Goal: Transaction & Acquisition: Purchase product/service

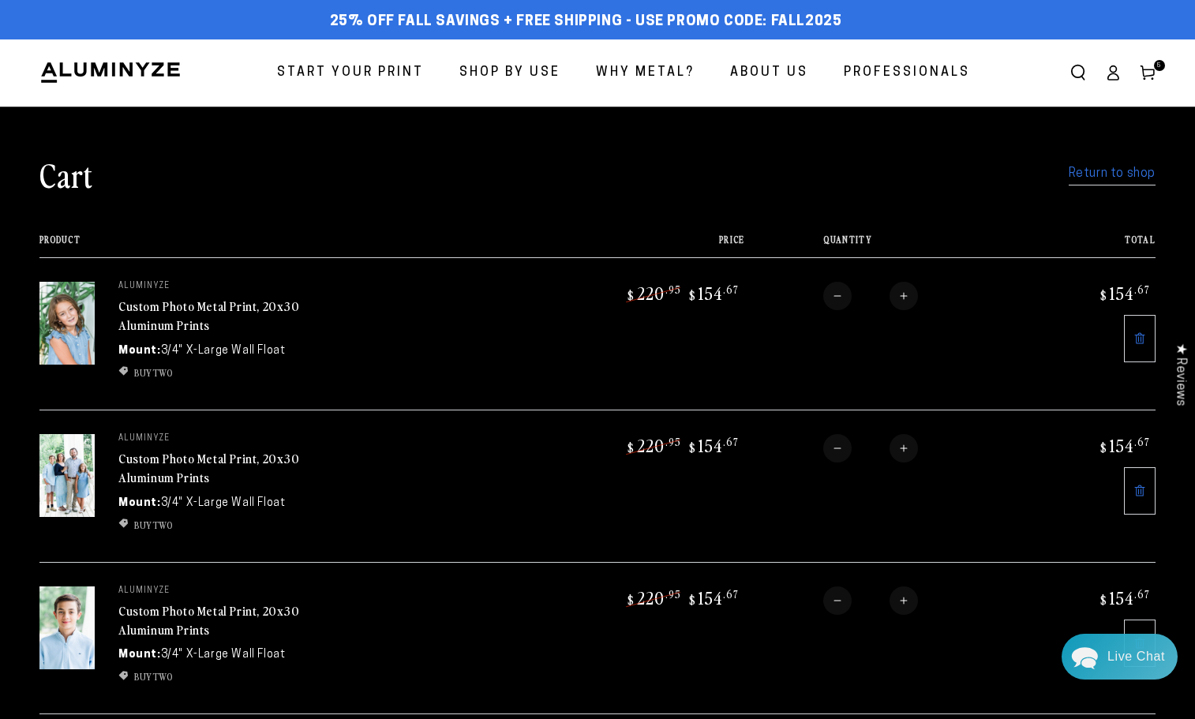
click at [379, 75] on span "Start Your Print" at bounding box center [350, 73] width 147 height 23
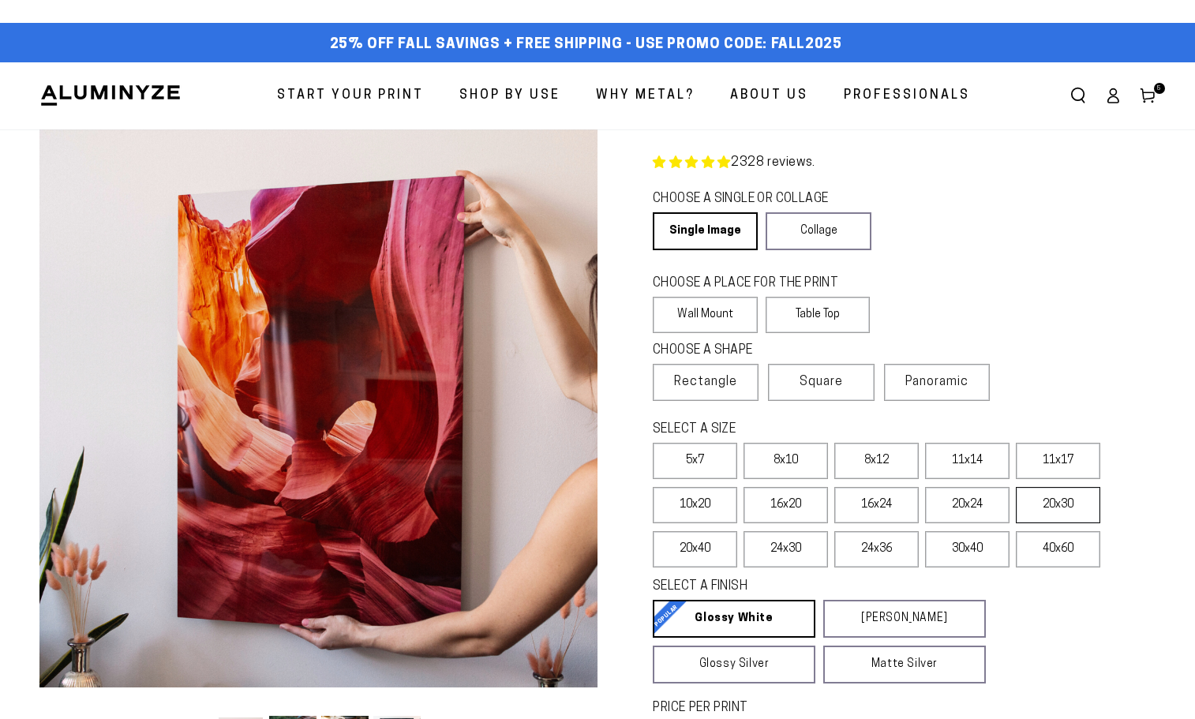
click at [1053, 511] on label "20x30" at bounding box center [1058, 505] width 84 height 36
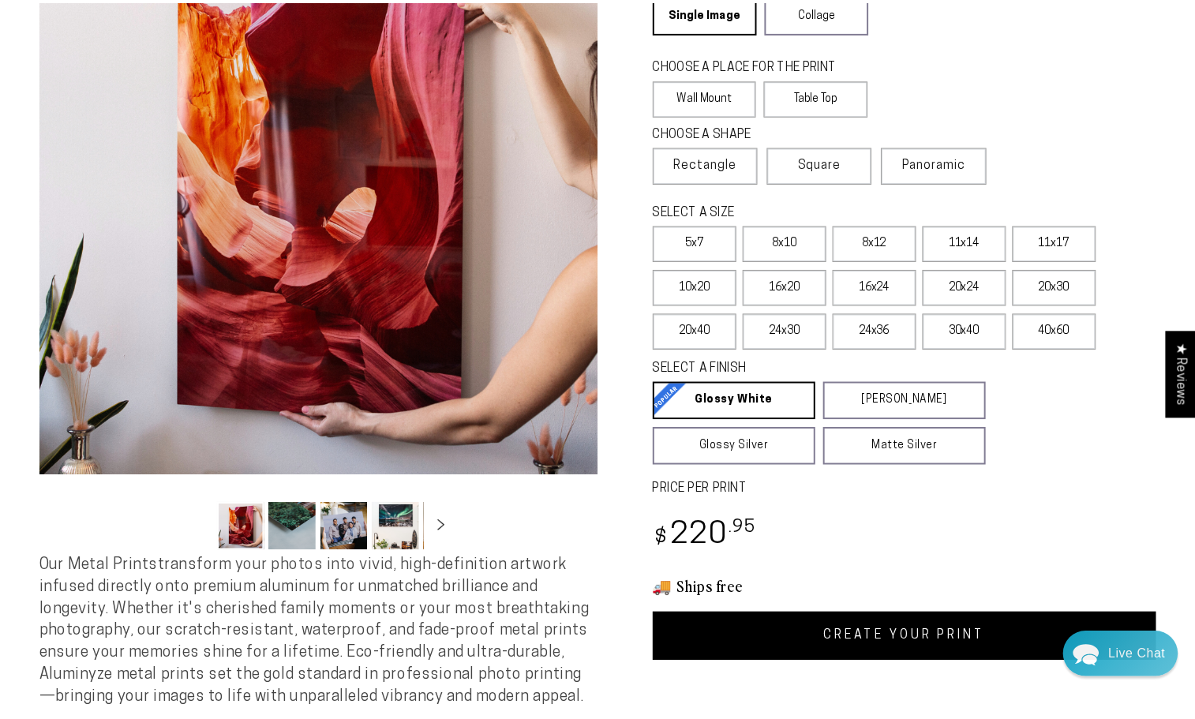
scroll to position [237, 0]
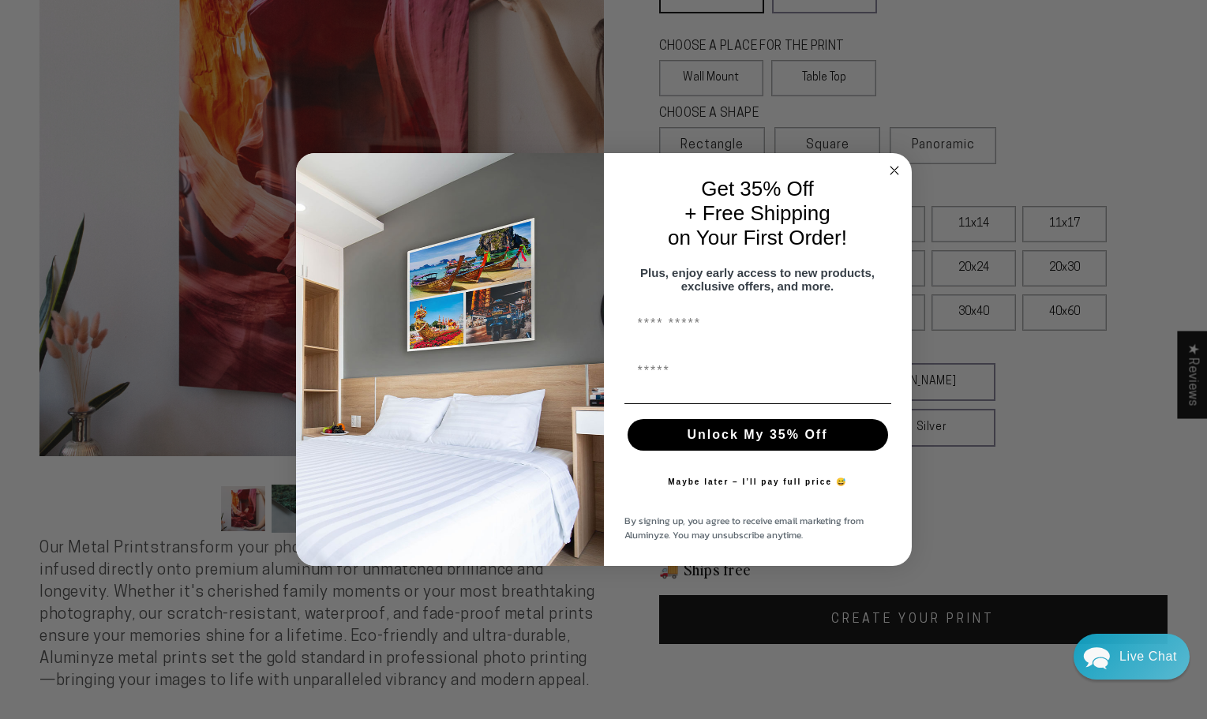
click at [895, 161] on circle "Close dialog" at bounding box center [894, 170] width 18 height 18
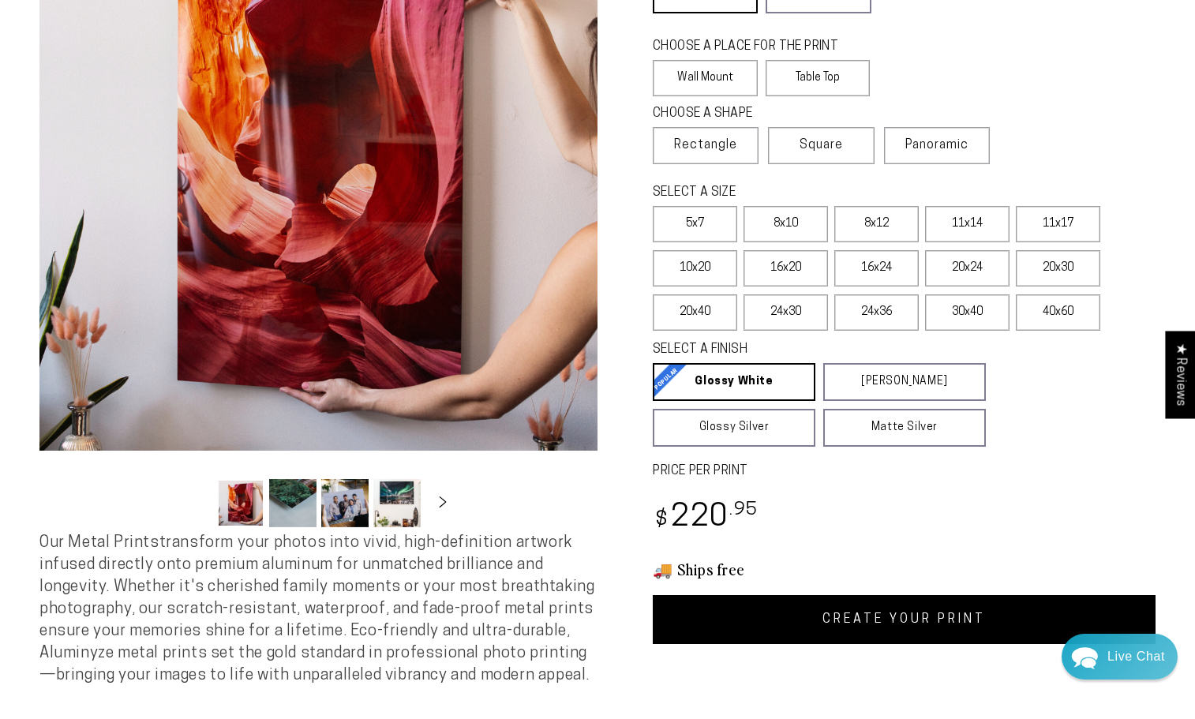
click at [901, 615] on link "CREATE YOUR PRINT" at bounding box center [904, 619] width 503 height 49
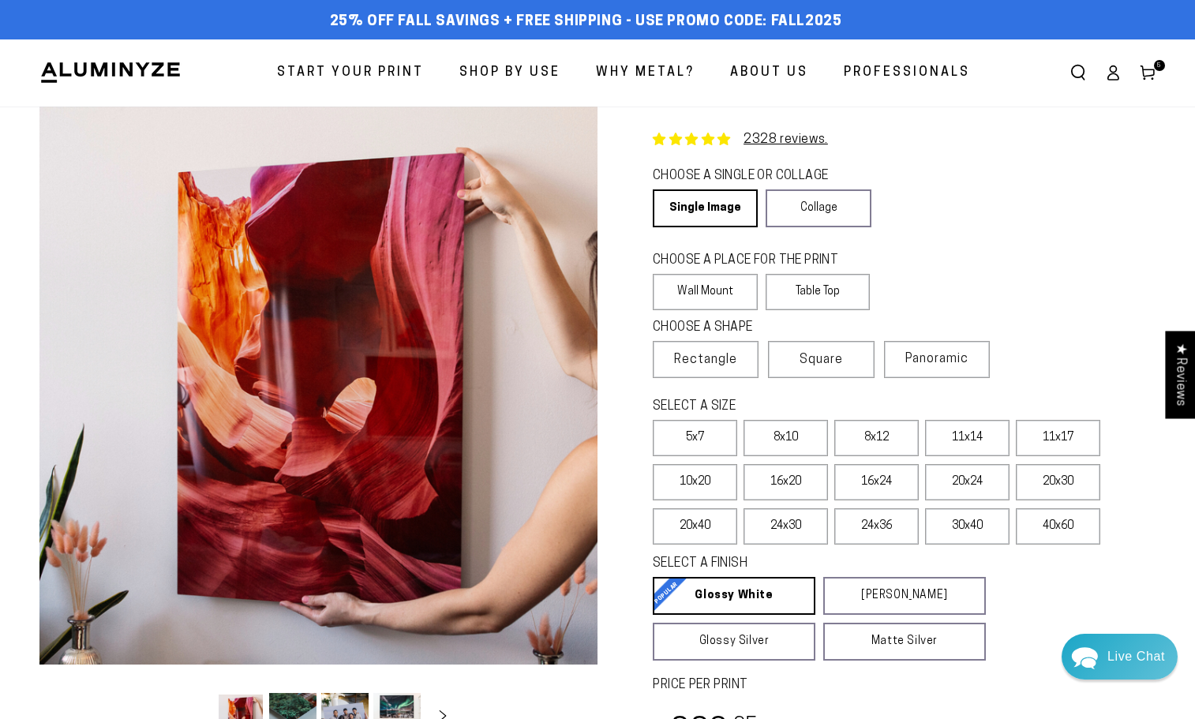
click at [1146, 74] on icon at bounding box center [1148, 73] width 16 height 16
